Goal: Find specific page/section: Find specific page/section

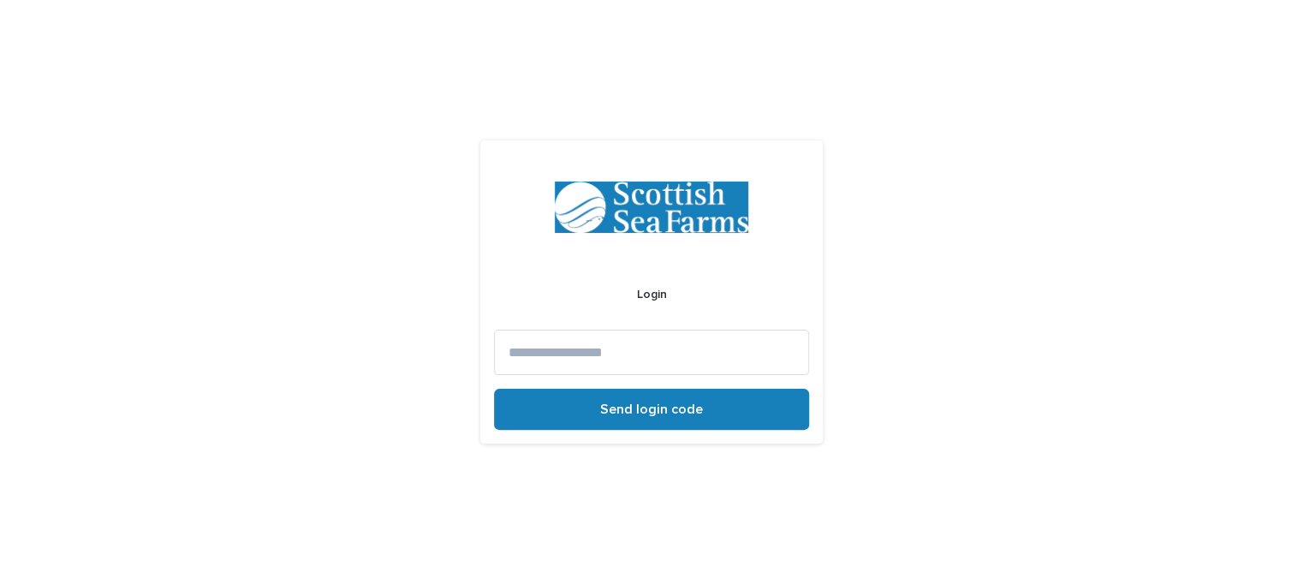
click at [629, 359] on input at bounding box center [651, 352] width 315 height 45
type input "**********"
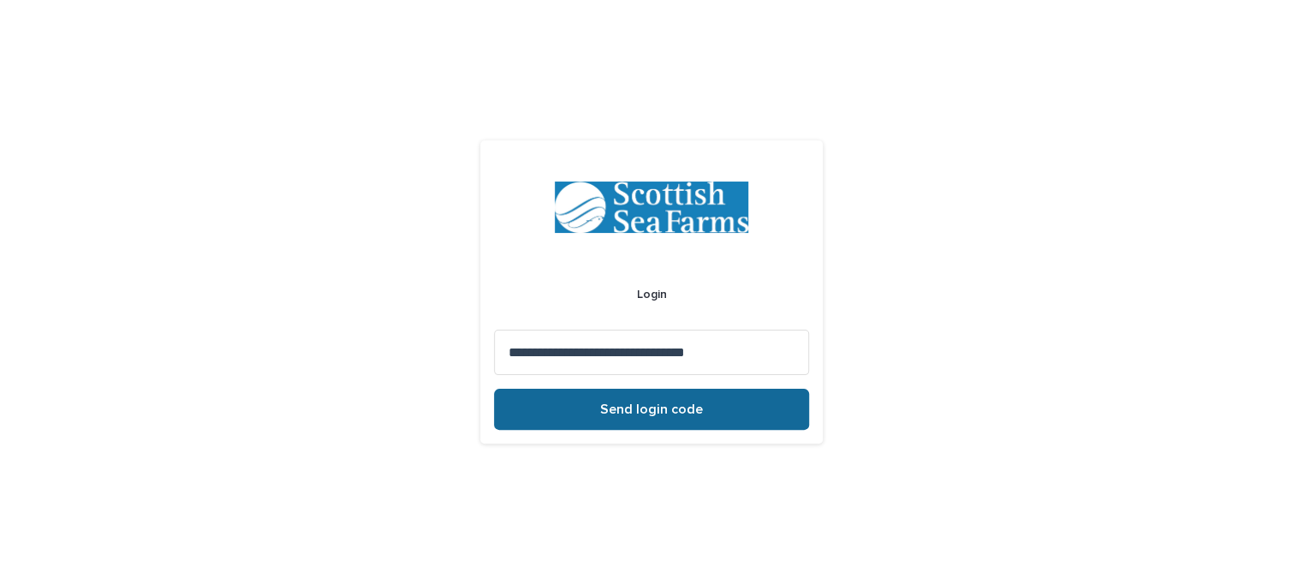
click at [626, 408] on span "Send login code" at bounding box center [651, 409] width 103 height 14
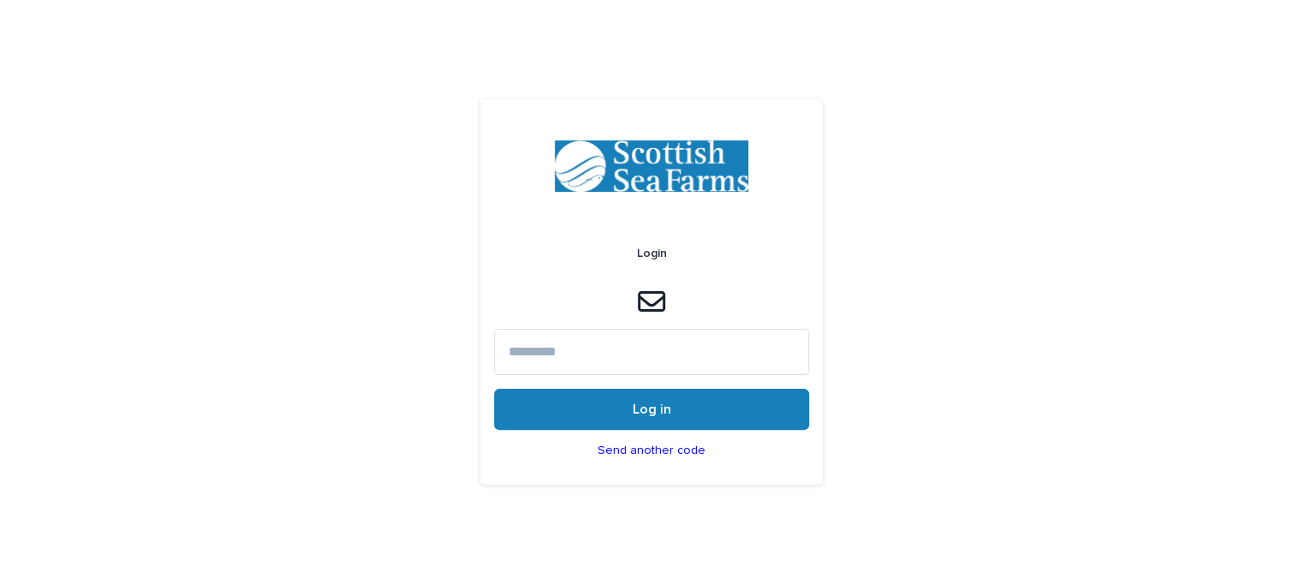
drag, startPoint x: 630, startPoint y: 354, endPoint x: 628, endPoint y: 299, distance: 55.7
click at [630, 350] on input at bounding box center [651, 351] width 315 height 45
click at [591, 348] on input at bounding box center [651, 351] width 315 height 45
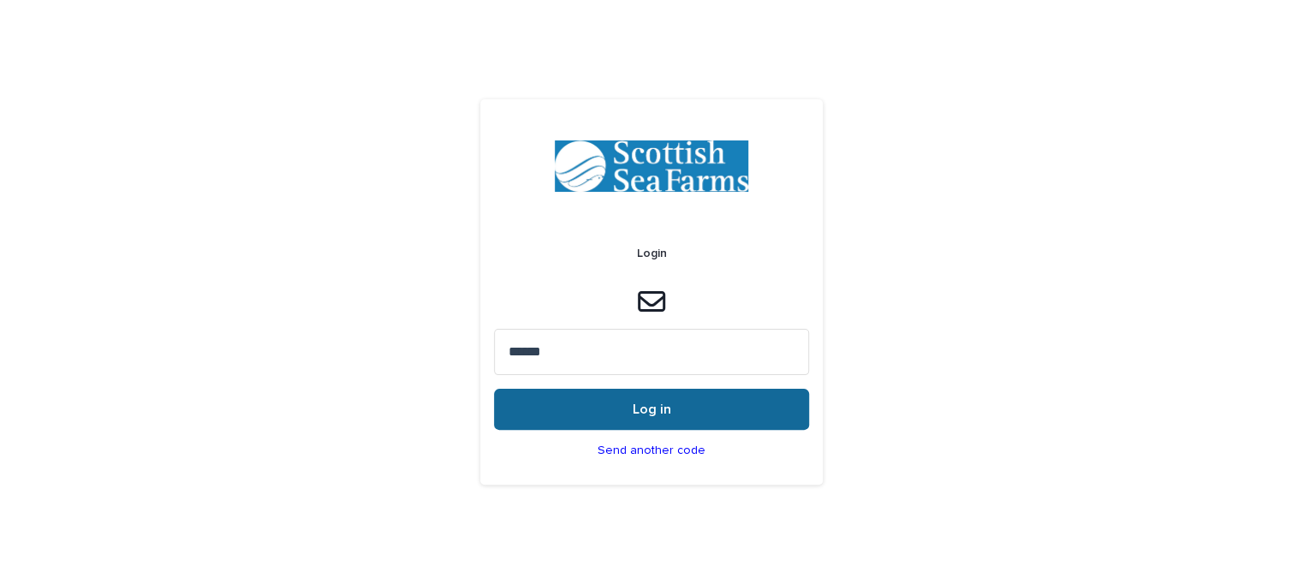
type input "******"
click at [673, 412] on button "Log in" at bounding box center [651, 409] width 315 height 41
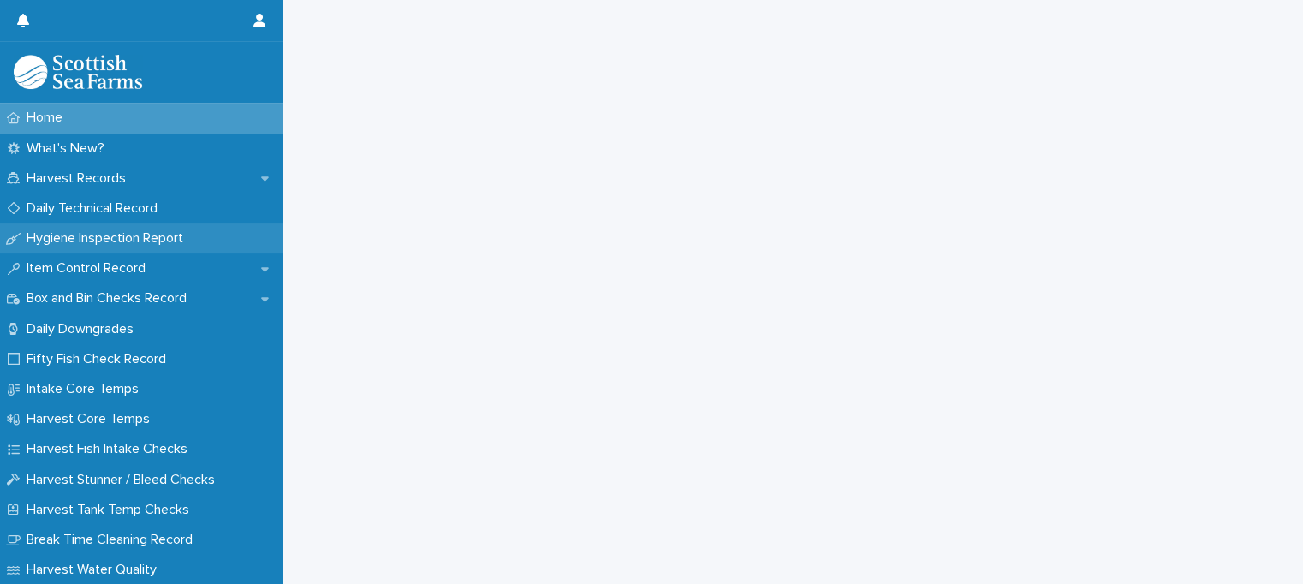
click at [140, 229] on div "Hygiene Inspection Report" at bounding box center [141, 238] width 282 height 30
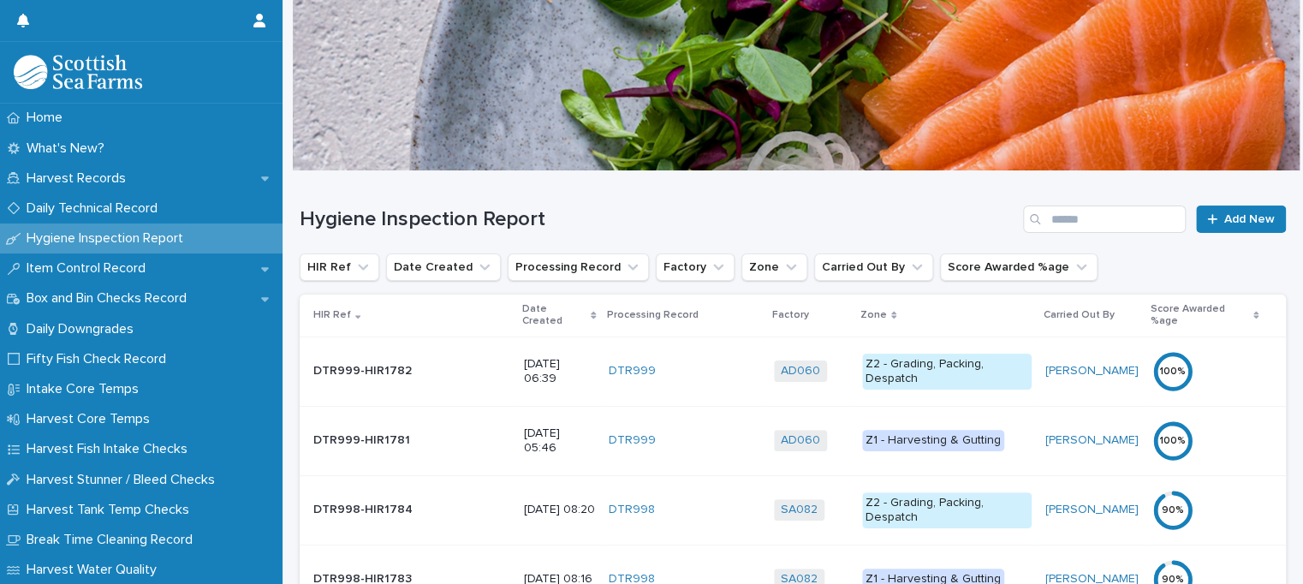
click at [521, 307] on p "Date Created" at bounding box center [553, 316] width 65 height 32
click at [521, 312] on div "Date Created" at bounding box center [558, 316] width 74 height 32
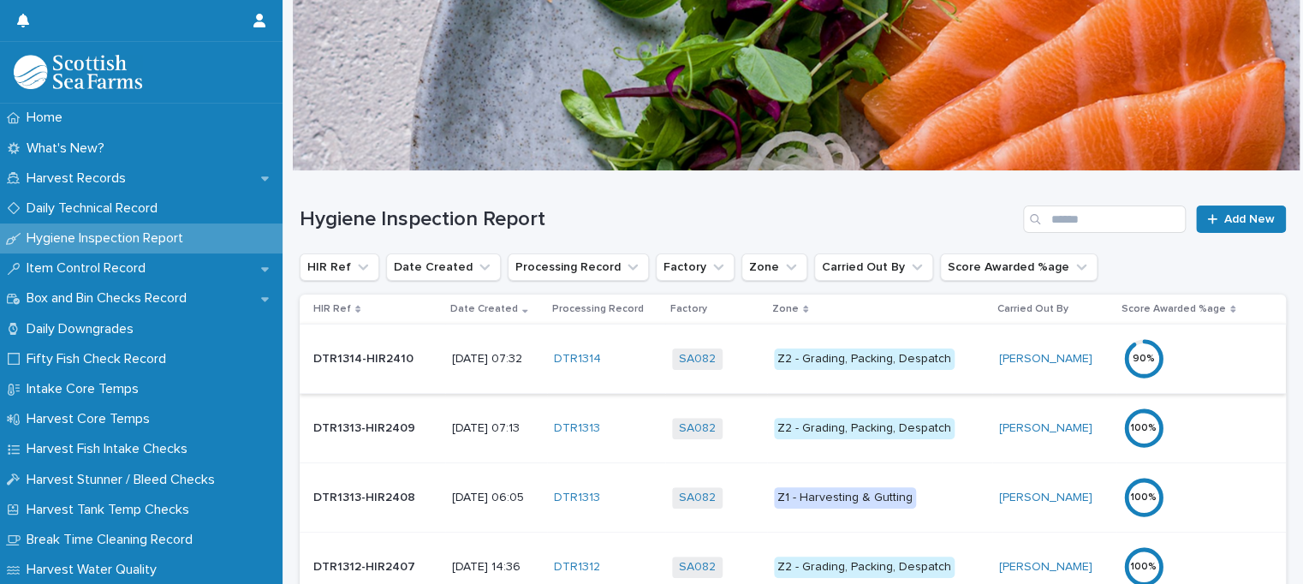
scroll to position [86, 0]
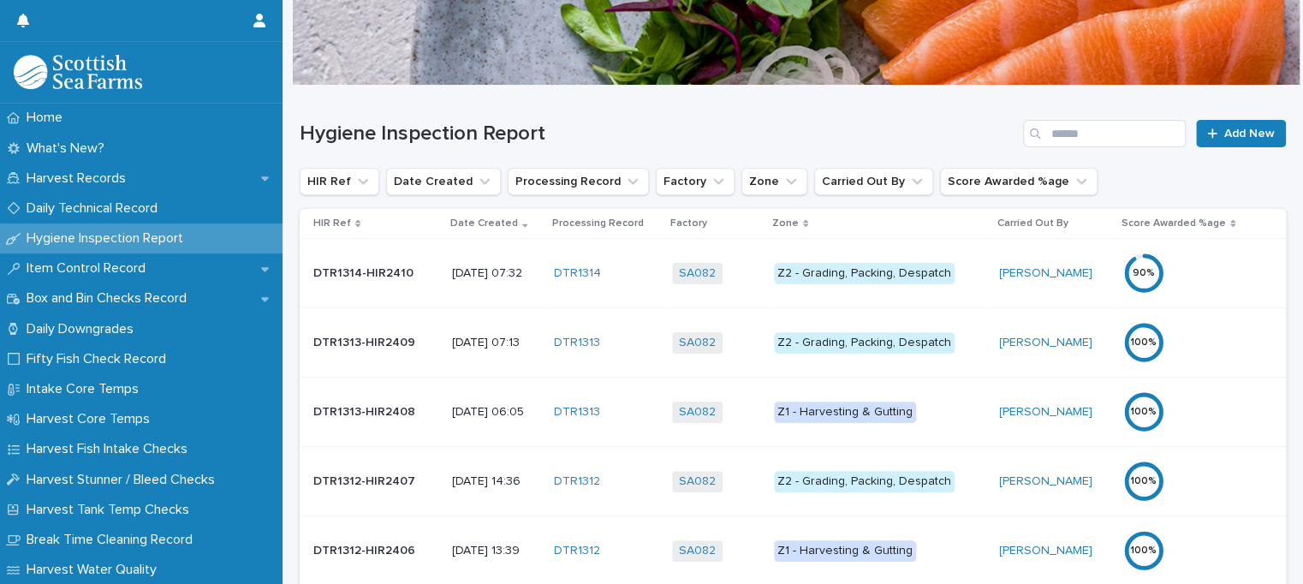
click at [889, 271] on div "Z2 - Grading, Packing, Despatch" at bounding box center [864, 273] width 181 height 21
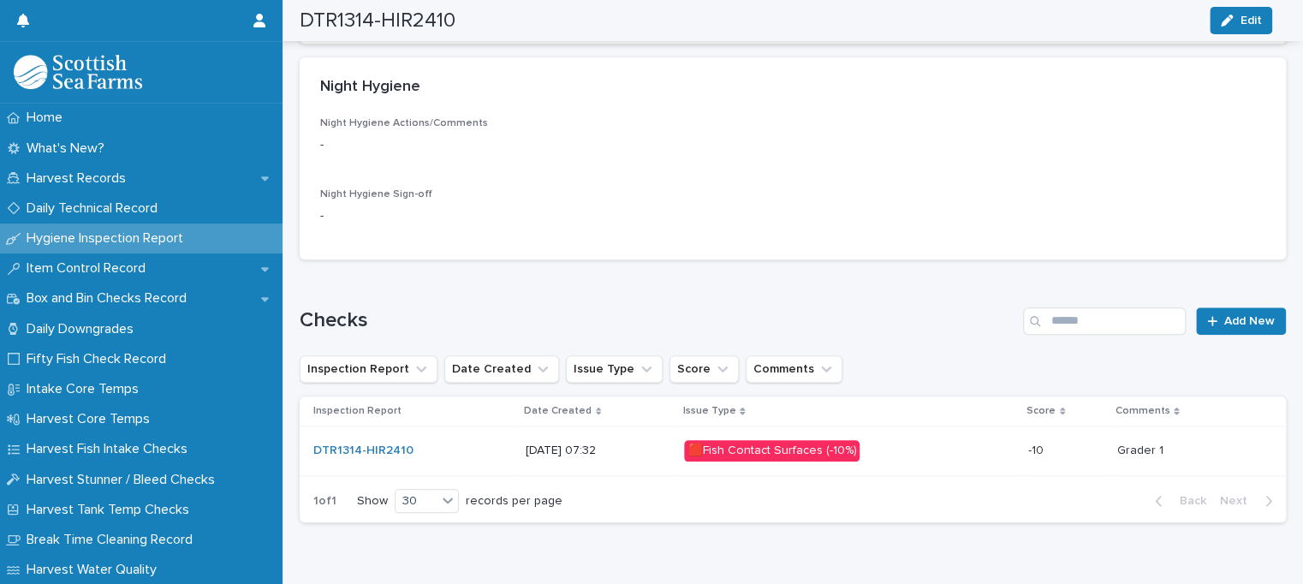
scroll to position [746, 0]
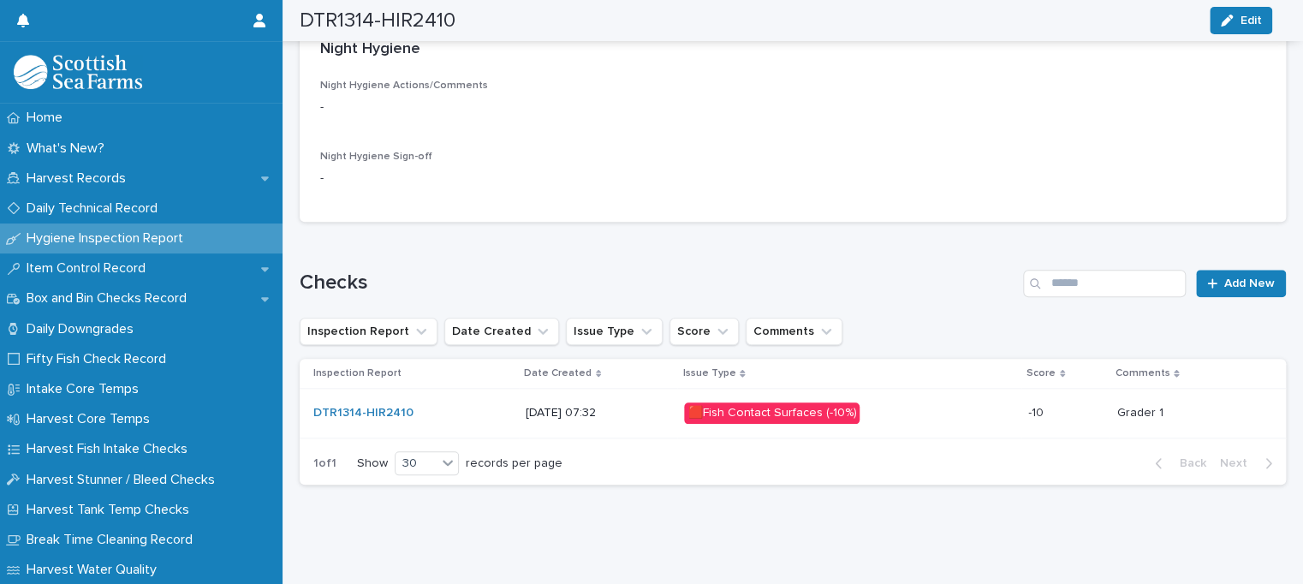
click at [775, 402] on div "🟥Fish Contact Surfaces (-10%)" at bounding box center [771, 412] width 175 height 21
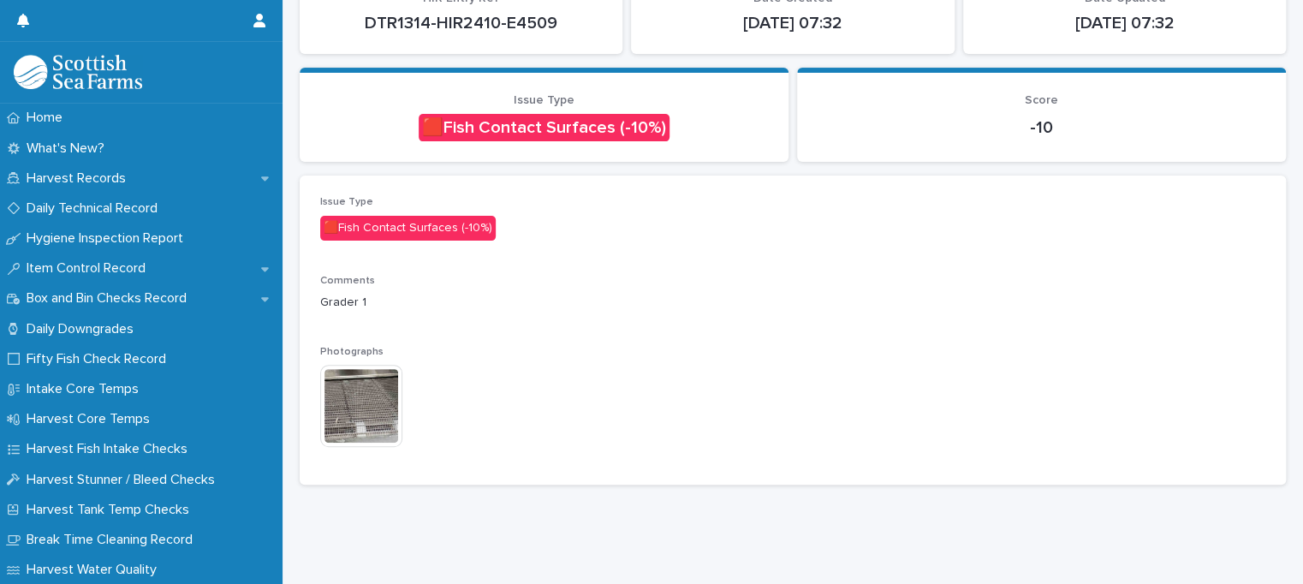
scroll to position [171, 0]
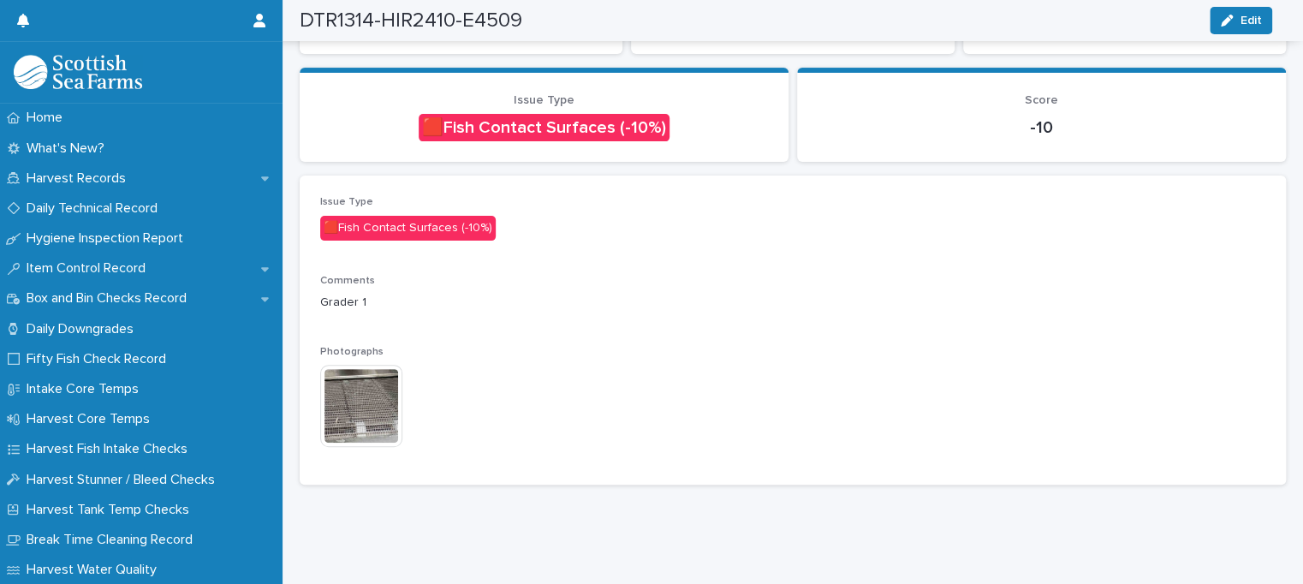
click at [370, 402] on img at bounding box center [361, 406] width 82 height 82
